Goal: Task Accomplishment & Management: Use online tool/utility

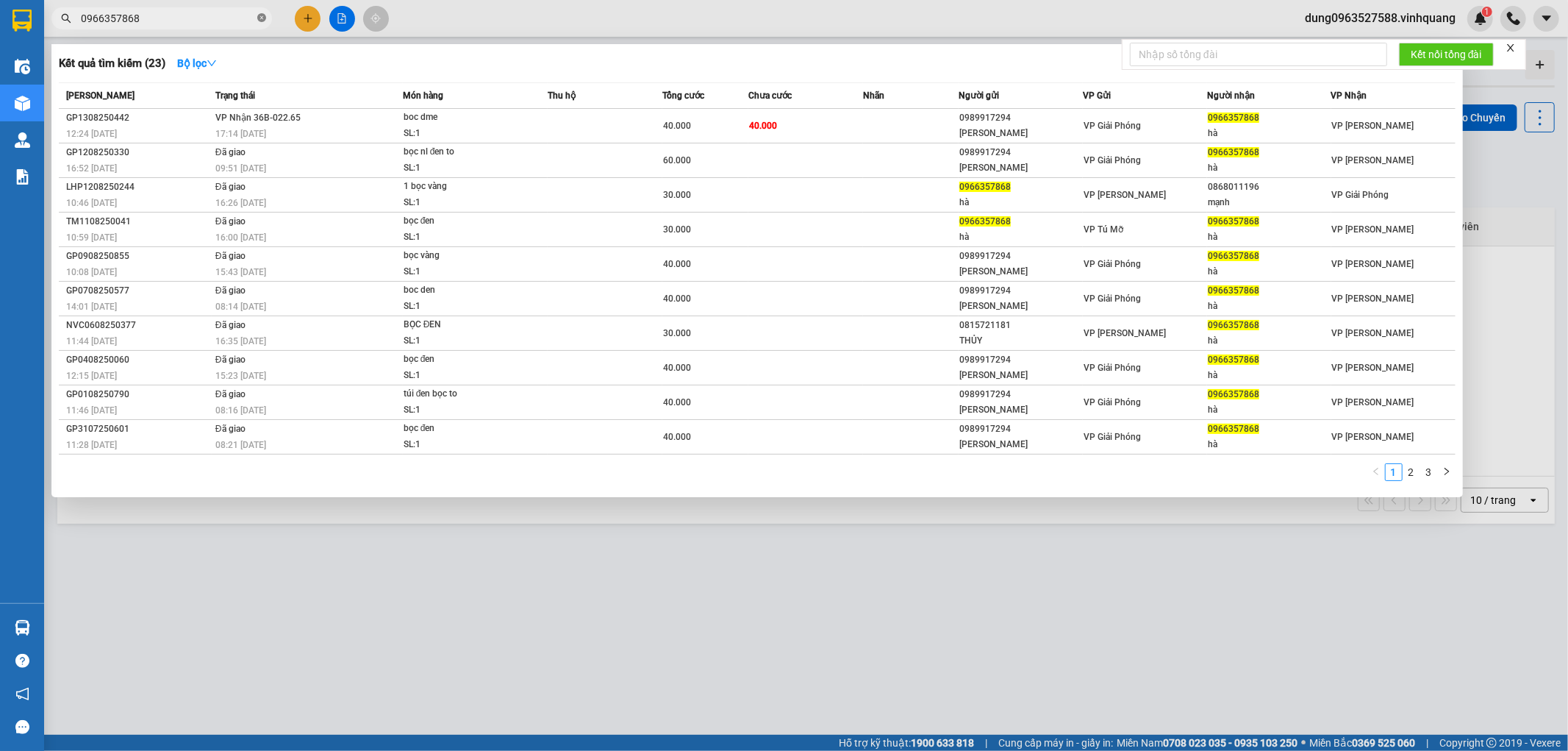
click at [262, 18] on icon "close-circle" at bounding box center [261, 17] width 8 height 8
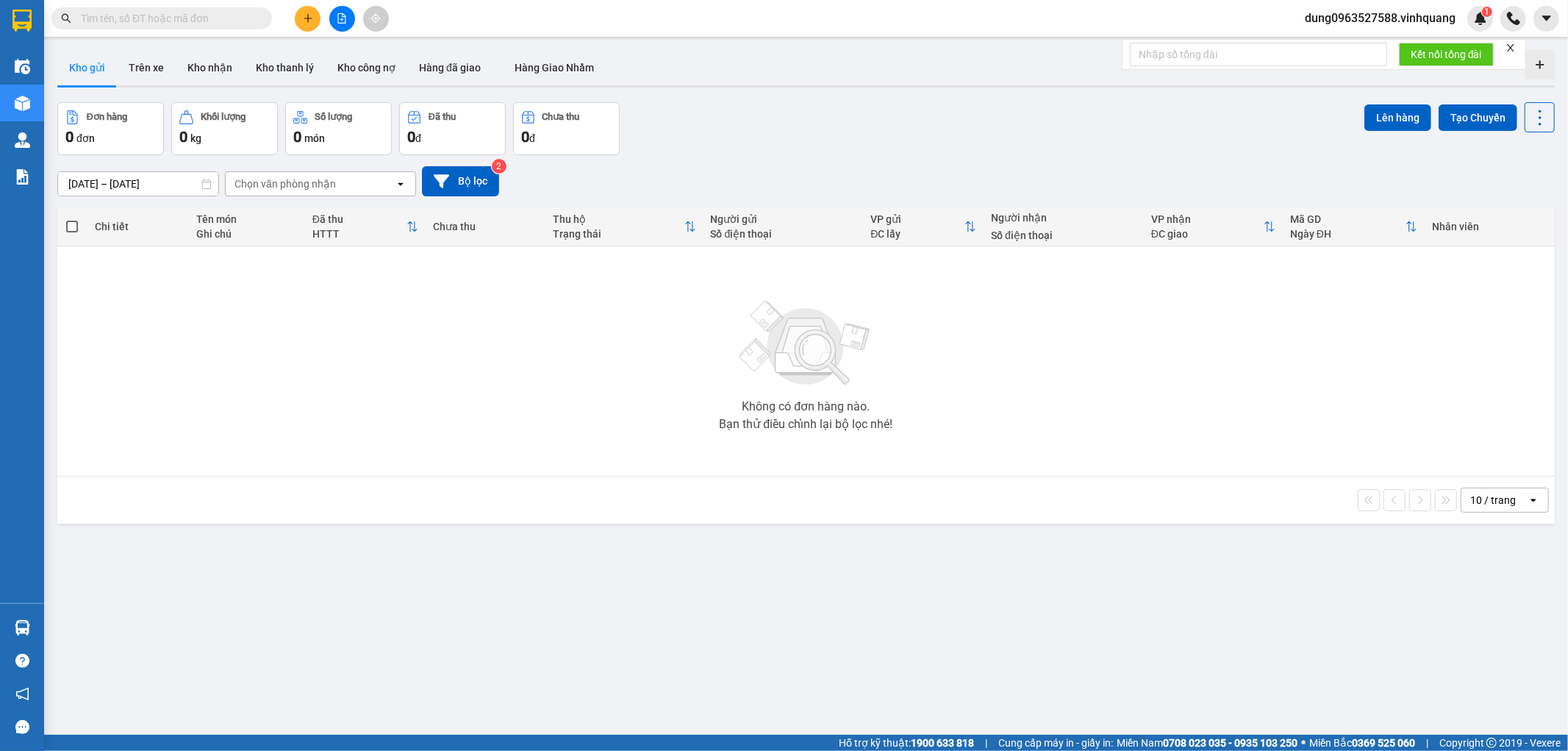
click at [173, 15] on input "text" at bounding box center [167, 18] width 173 height 16
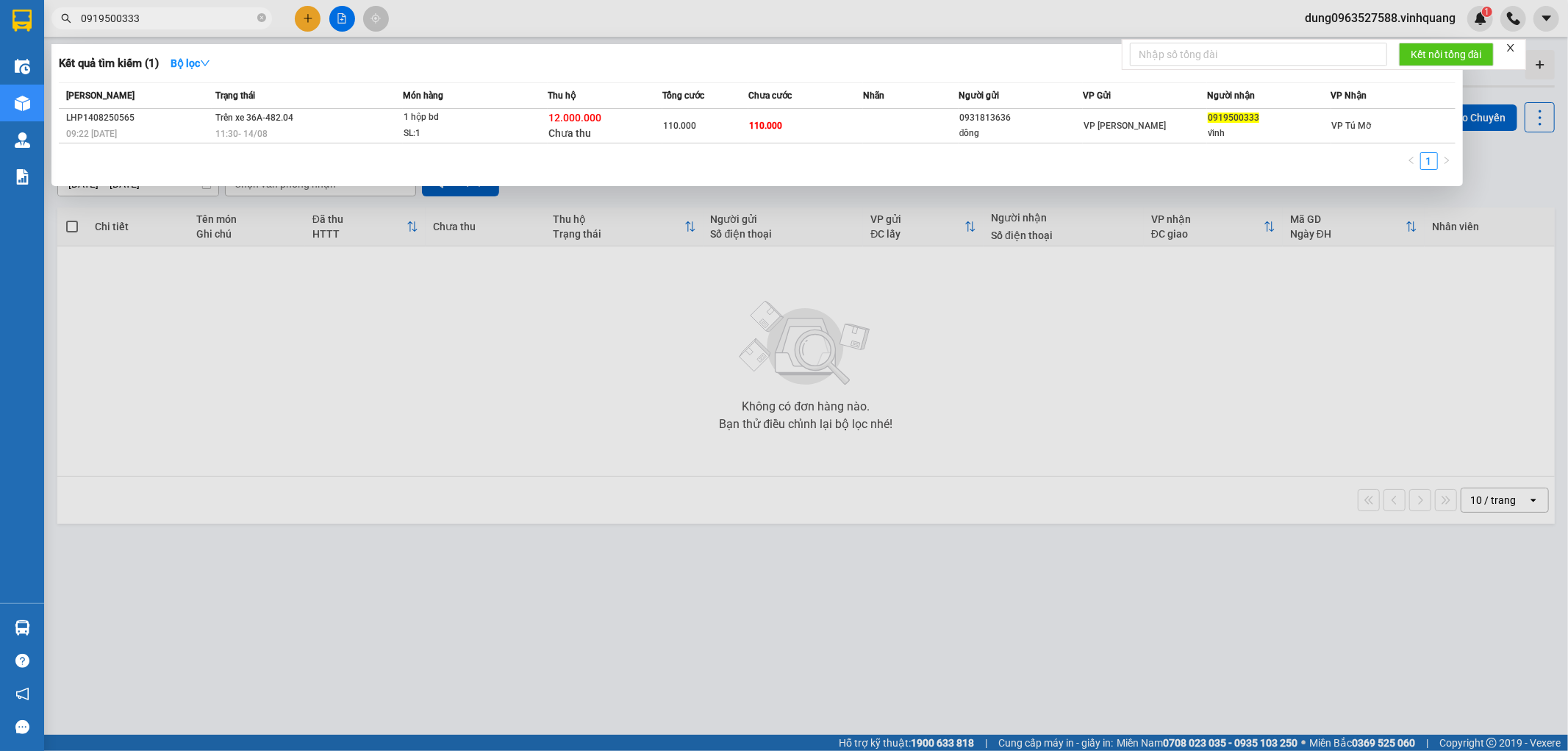
type input "0919500333"
click at [259, 18] on icon "close-circle" at bounding box center [261, 17] width 8 height 8
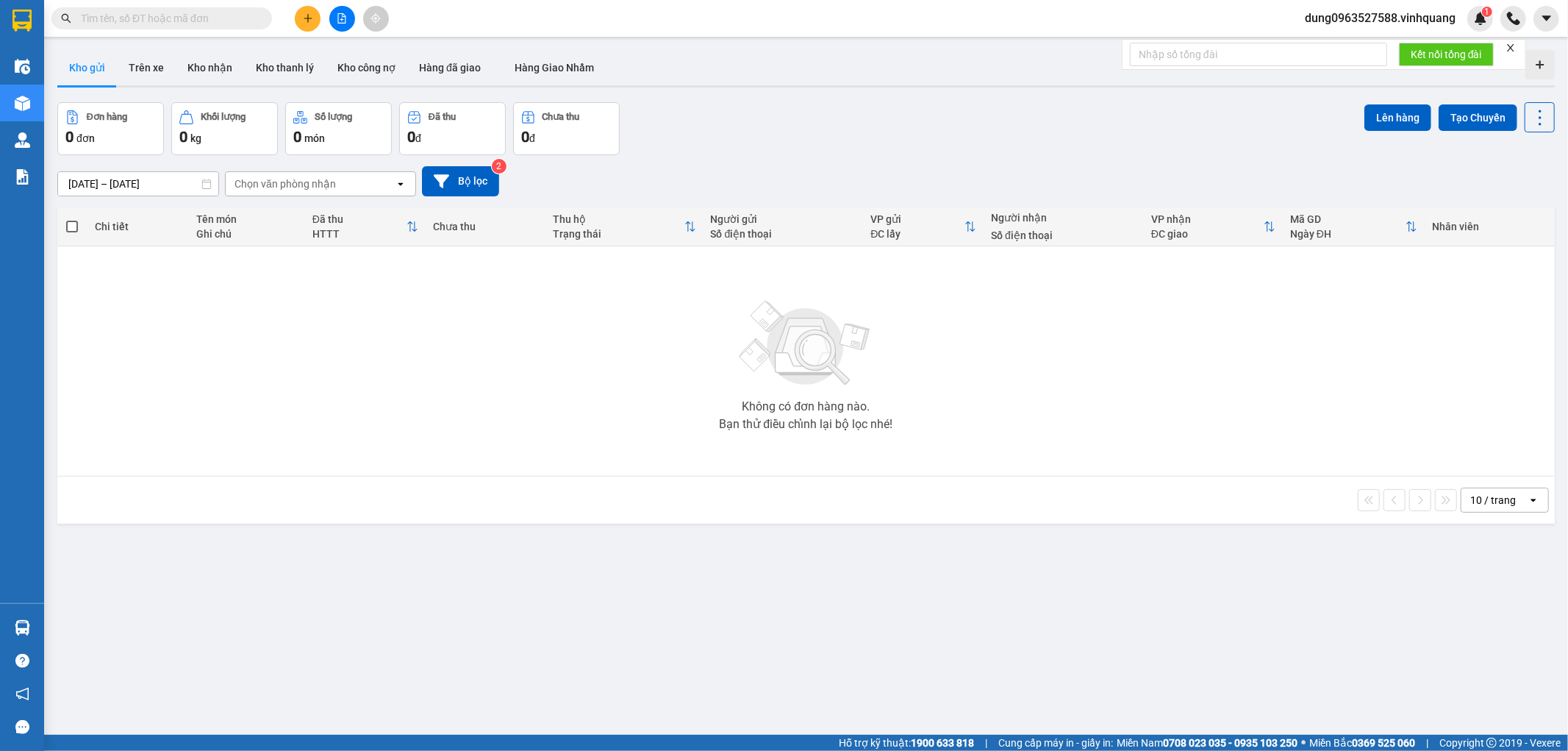
click at [203, 19] on input "text" at bounding box center [167, 18] width 173 height 16
paste input "0906162721"
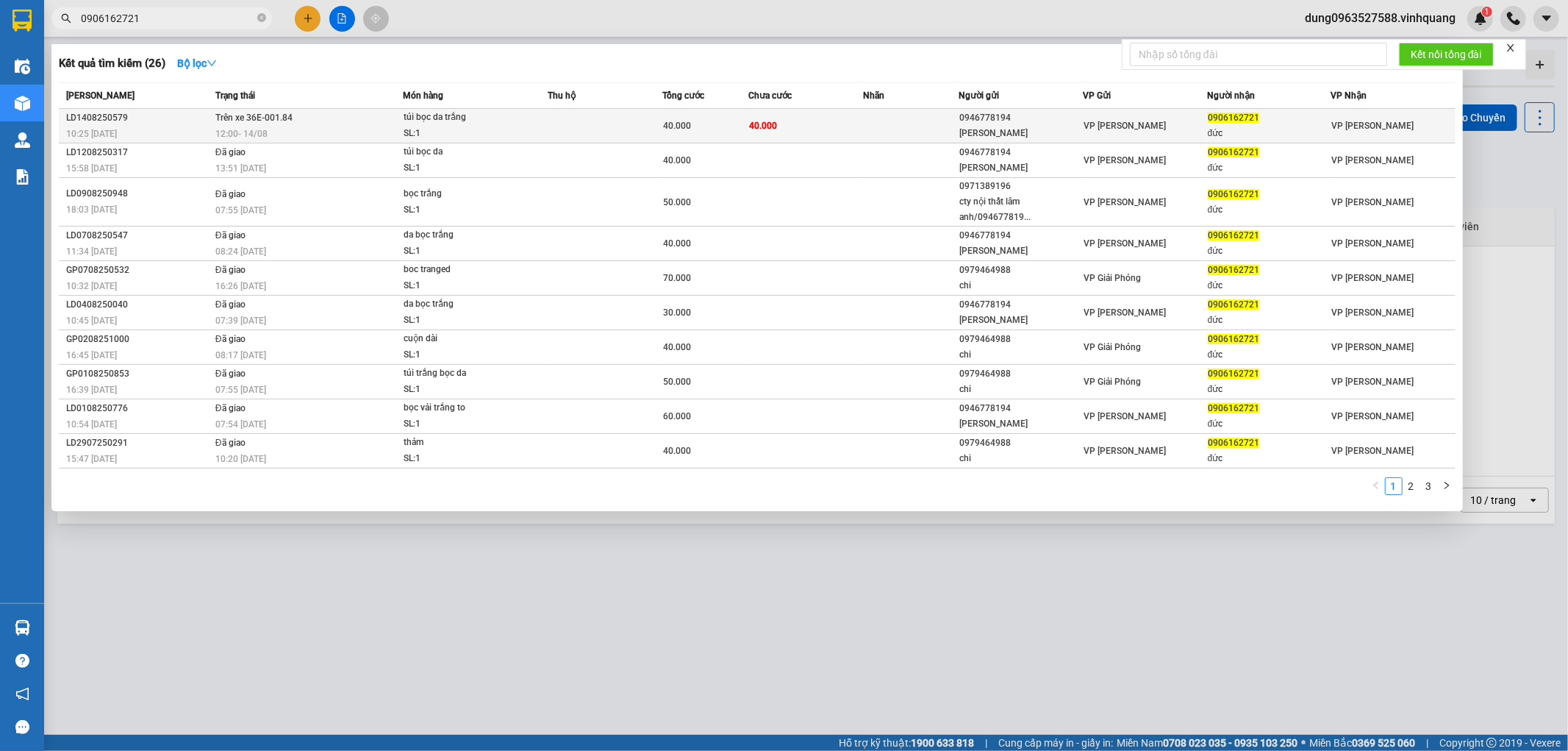
type input "0906162721"
click at [336, 122] on td "Trên xe 36E-001.84 12:00 [DATE]" at bounding box center [307, 126] width 191 height 35
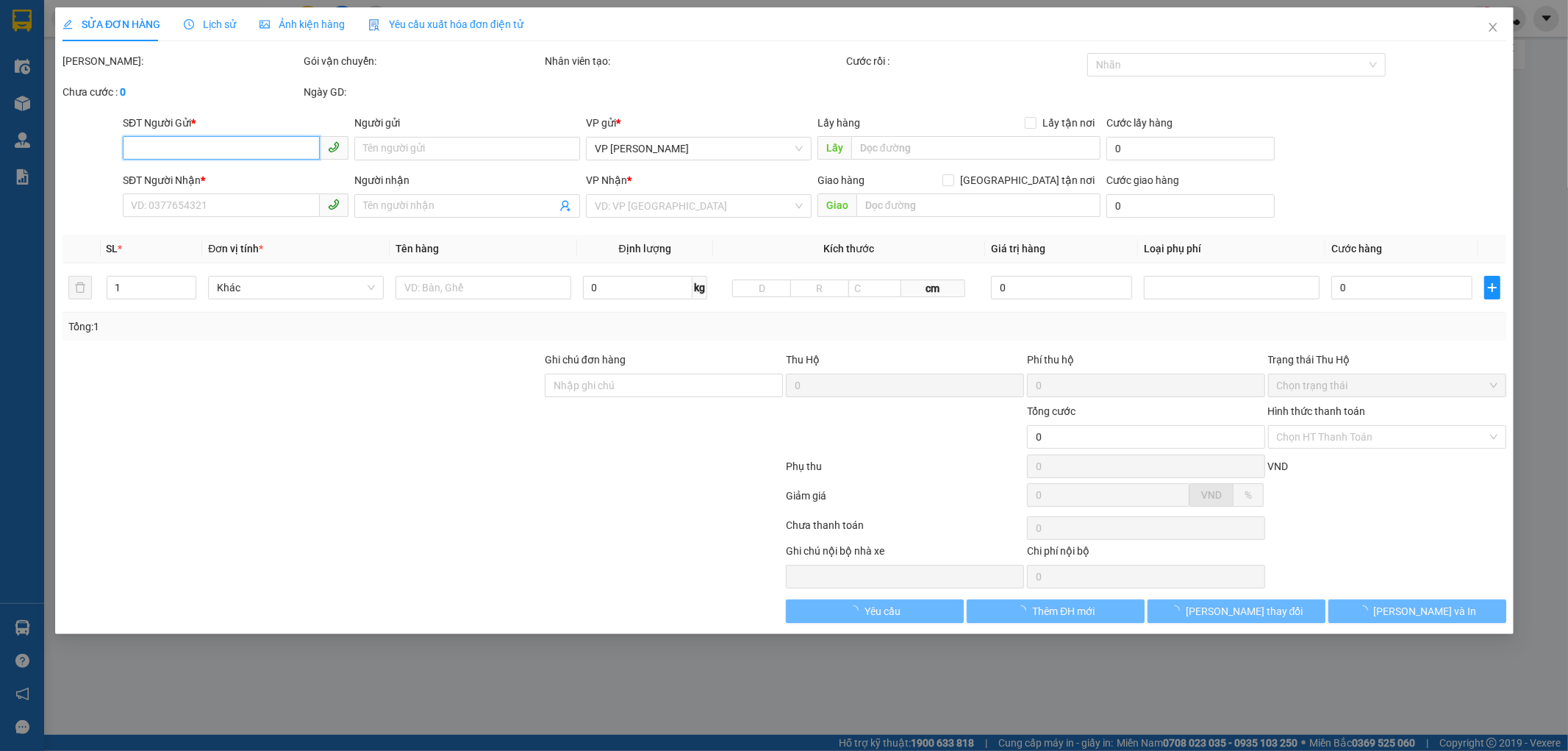
type input "0946778194"
type input "[PERSON_NAME]"
type input "0906162721"
type input "đức"
type input "40.000"
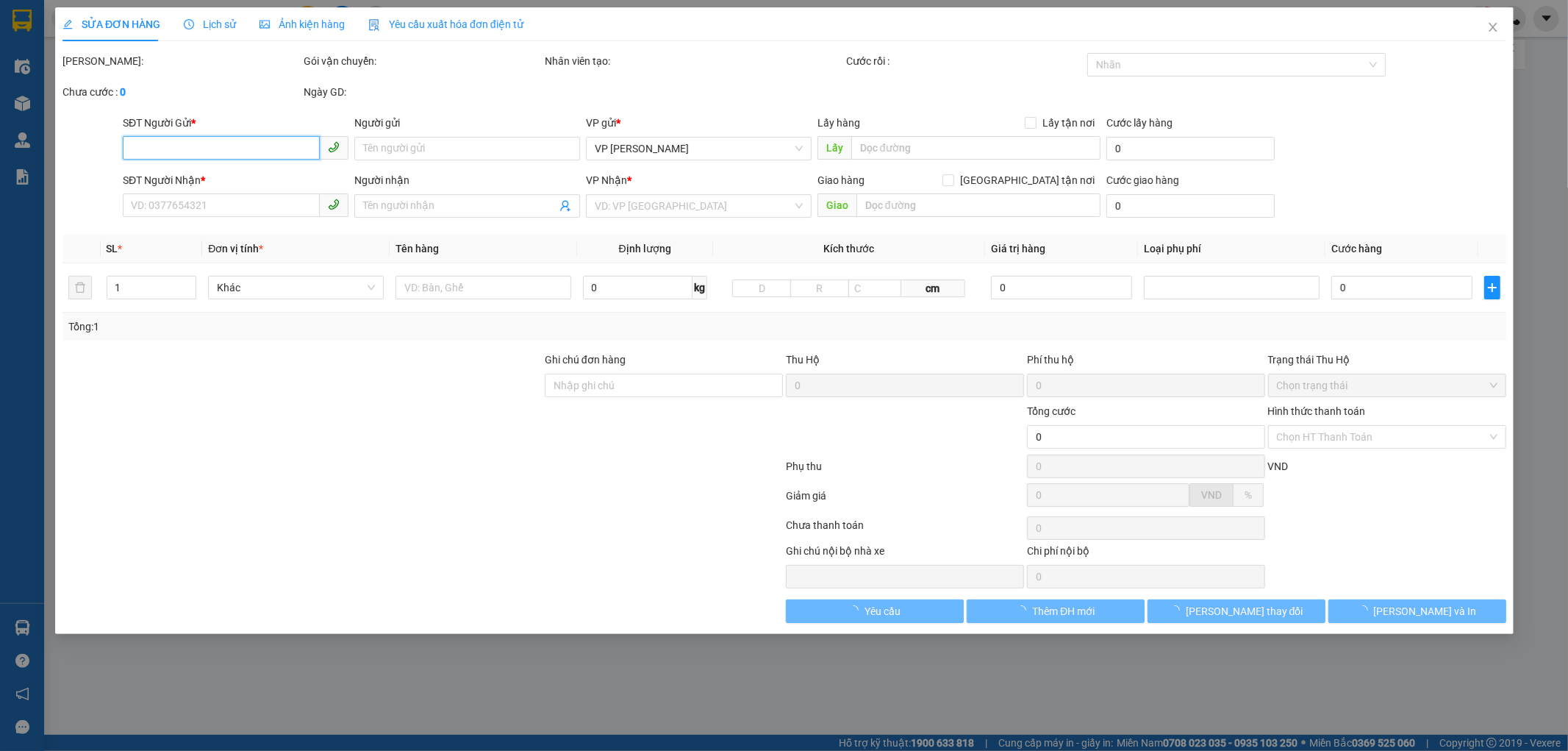
type input "40.000"
